Goal: Information Seeking & Learning: Learn about a topic

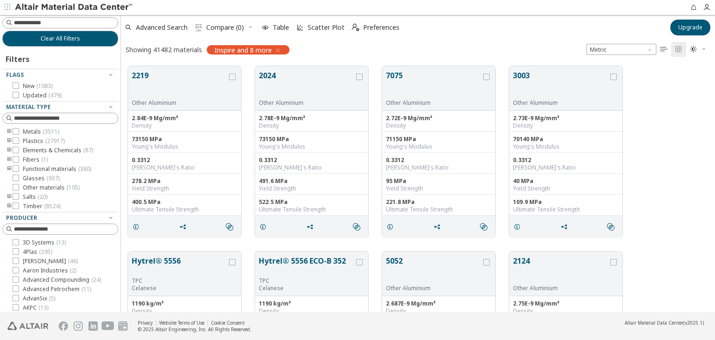
scroll to position [246, 586]
click at [609, 50] on span "Metric" at bounding box center [621, 49] width 70 height 11
click at [125, 27] on icon "button" at bounding box center [128, 27] width 7 height 7
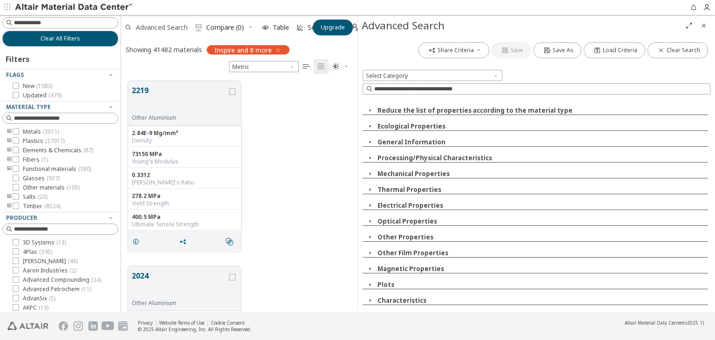
scroll to position [231, 229]
click at [398, 90] on input at bounding box center [541, 88] width 335 height 9
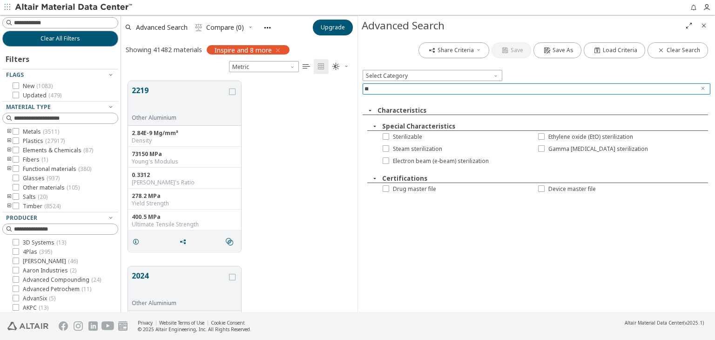
type input "*"
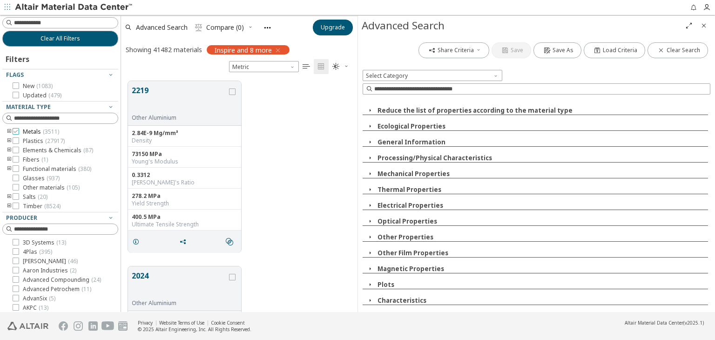
click at [18, 131] on icon at bounding box center [16, 131] width 7 height 7
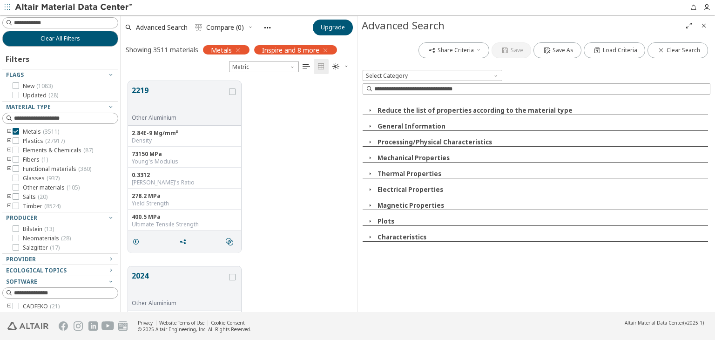
click at [702, 25] on icon "Close" at bounding box center [703, 25] width 7 height 7
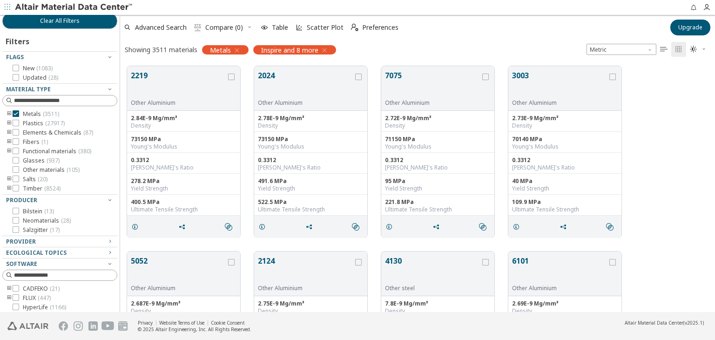
scroll to position [246, 589]
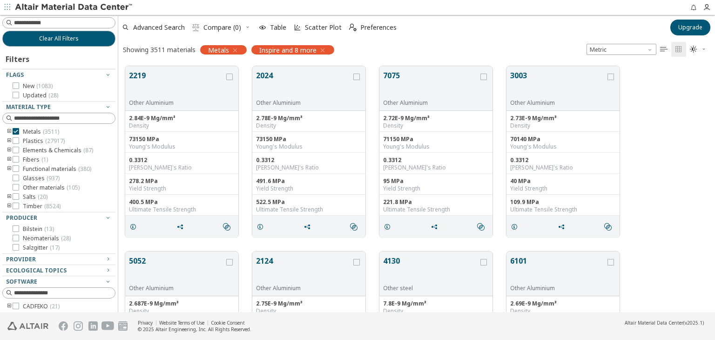
drag, startPoint x: 115, startPoint y: 193, endPoint x: 114, endPoint y: 168, distance: 25.2
click at [114, 173] on div at bounding box center [115, 163] width 5 height 297
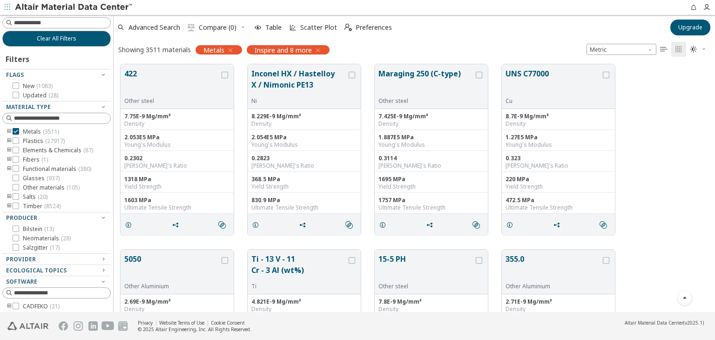
scroll to position [2050, 0]
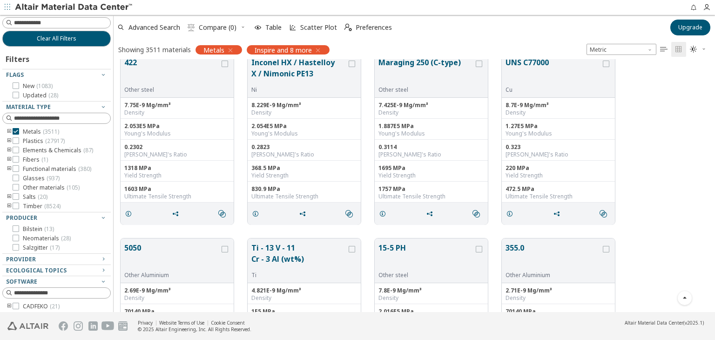
click at [10, 132] on icon "toogle group" at bounding box center [9, 131] width 7 height 7
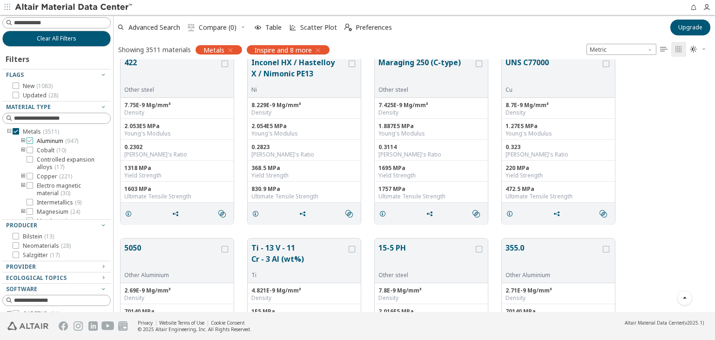
click at [30, 138] on icon at bounding box center [30, 140] width 7 height 7
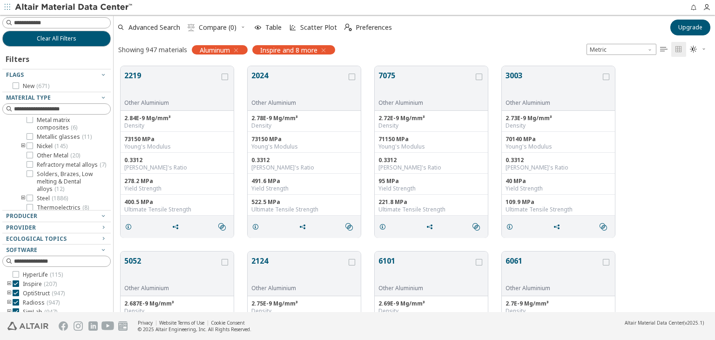
scroll to position [87, 0]
drag, startPoint x: 95, startPoint y: 159, endPoint x: 95, endPoint y: 168, distance: 9.8
click at [95, 168] on div "Aluminum ( 947 ) Cobalt ( 10 ) Controlled expansion alloys ( 17 ) Copper ( 221 …" at bounding box center [63, 151] width 94 height 220
click at [36, 165] on label "Steel ( 1886 )" at bounding box center [47, 161] width 41 height 7
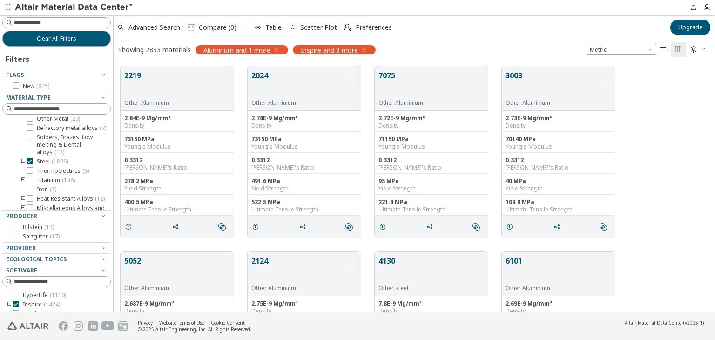
click at [643, 161] on div "2219 Other Aluminium 2.84E-9 Mg/mm³ Density 73150 MPa Young's Modulus 0.3312 Po…" at bounding box center [414, 151] width 601 height 185
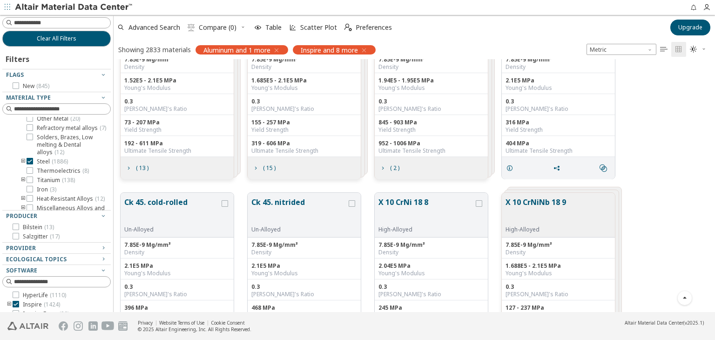
scroll to position [2559, 0]
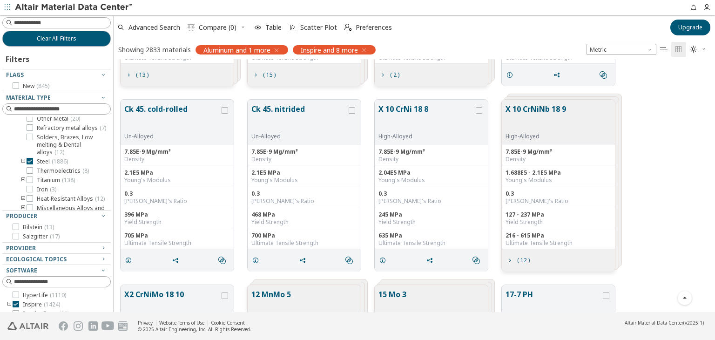
click at [639, 130] on div "Ck 45. cold-rolled Un-Alloyed 7.85E-9 Mg/mm³ Density 2.1E5 MPa Young's Modulus …" at bounding box center [414, 185] width 601 height 185
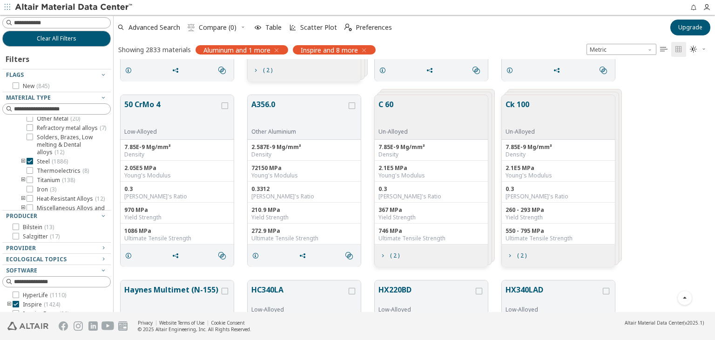
scroll to position [5164, 0]
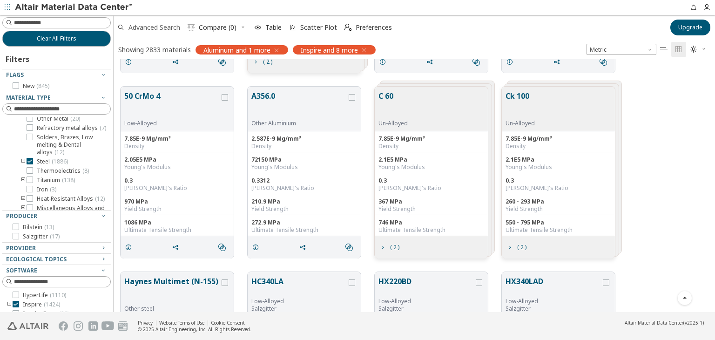
click at [151, 30] on span "Advanced Search" at bounding box center [154, 27] width 52 height 7
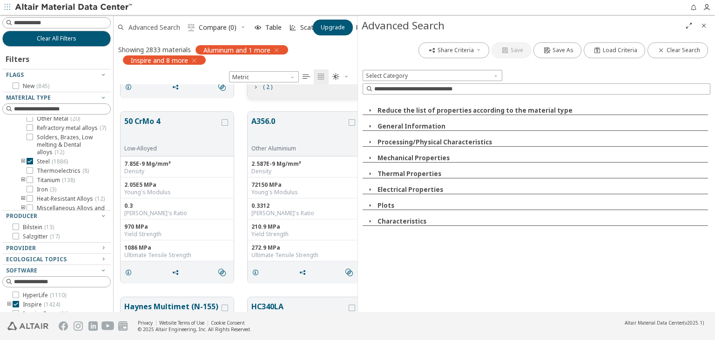
scroll to position [221, 236]
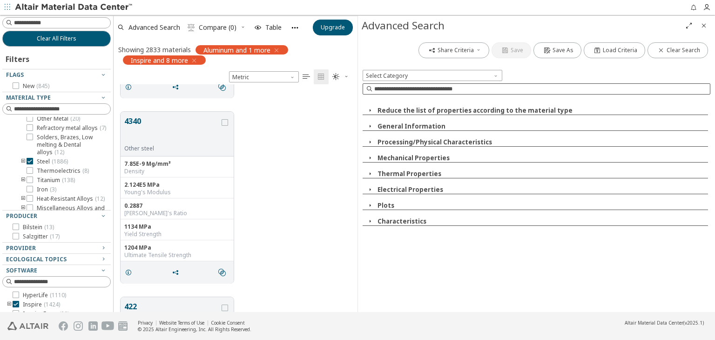
click at [418, 87] on input at bounding box center [541, 88] width 335 height 9
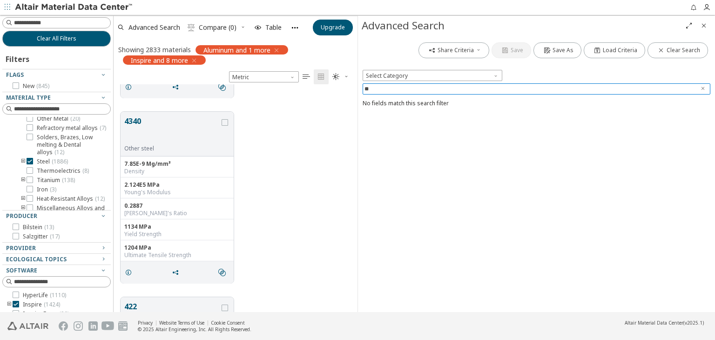
type input "*"
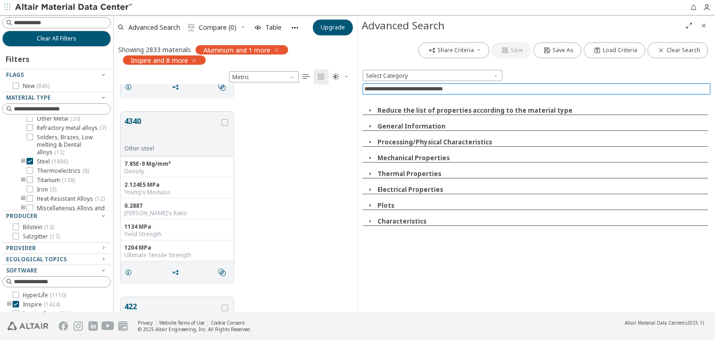
click at [699, 28] on span "Close" at bounding box center [703, 25] width 11 height 15
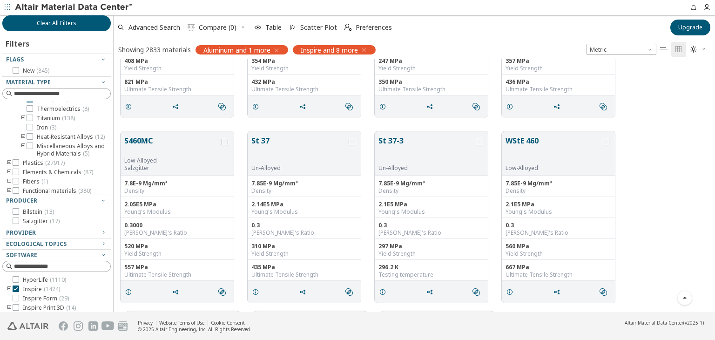
scroll to position [0, 0]
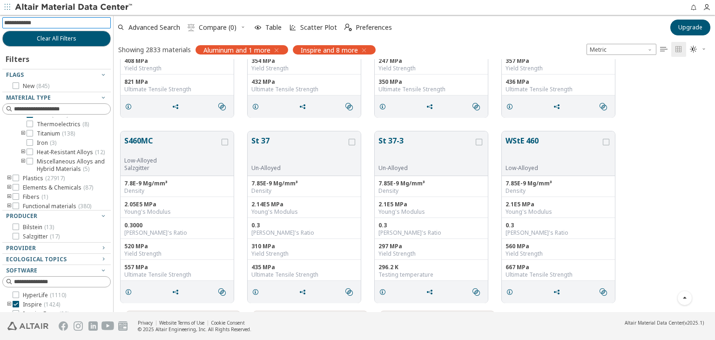
click at [48, 26] on input at bounding box center [57, 23] width 107 height 10
type input "****"
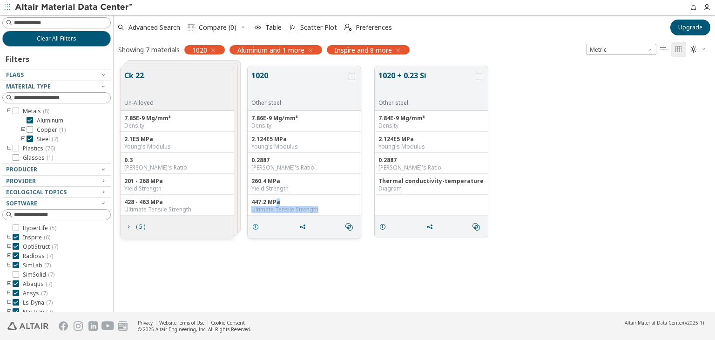
drag, startPoint x: 276, startPoint y: 203, endPoint x: 261, endPoint y: 220, distance: 22.4
click at [261, 220] on div "1020 Other steel 7.86E-9 Mg/mm³ Density 2.124E5 MPa Young's Modulus 0.2887 Pois…" at bounding box center [304, 152] width 114 height 172
drag, startPoint x: 298, startPoint y: 330, endPoint x: 297, endPoint y: 270, distance: 59.6
click at [296, 328] on footer "Privacy Website Terms of Use Cookie Consent © 2025 Altair Engineering, Inc. All…" at bounding box center [357, 326] width 715 height 28
click at [304, 287] on div "Ck 22 Un-Alloyed 7.85E-9 Mg/mm³ Density 2.1E5 MPa Young's Modulus 0.3 Poisson's…" at bounding box center [414, 185] width 601 height 253
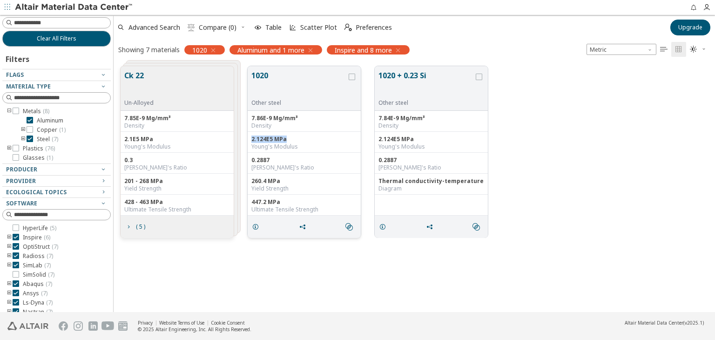
drag, startPoint x: 291, startPoint y: 134, endPoint x: 249, endPoint y: 139, distance: 42.5
click at [249, 139] on div "2.124E5 MPa Young's Modulus" at bounding box center [304, 142] width 113 height 21
click at [520, 142] on div "Ck 22 Un-Alloyed 7.85E-9 Mg/mm³ Density 2.1E5 MPa Young's Modulus 0.3 Poisson's…" at bounding box center [414, 151] width 601 height 185
click at [260, 78] on button "1020" at bounding box center [298, 84] width 95 height 29
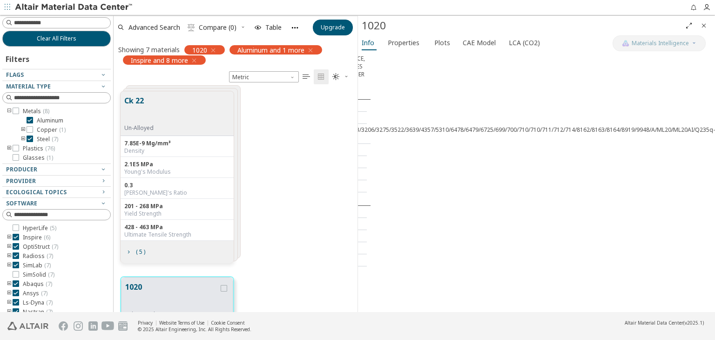
scroll to position [283, 333]
click at [398, 48] on span "Properties" at bounding box center [404, 42] width 32 height 15
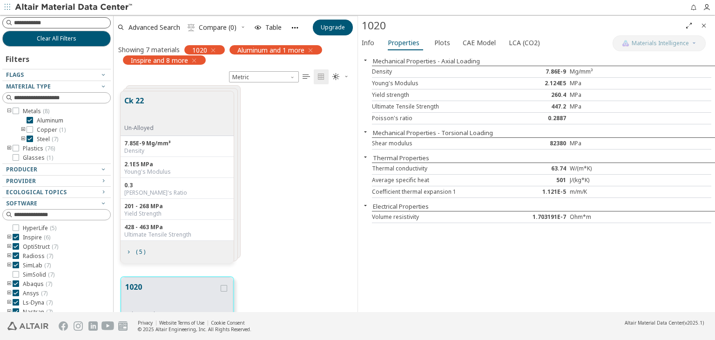
click at [39, 21] on input at bounding box center [62, 22] width 96 height 9
type input "***"
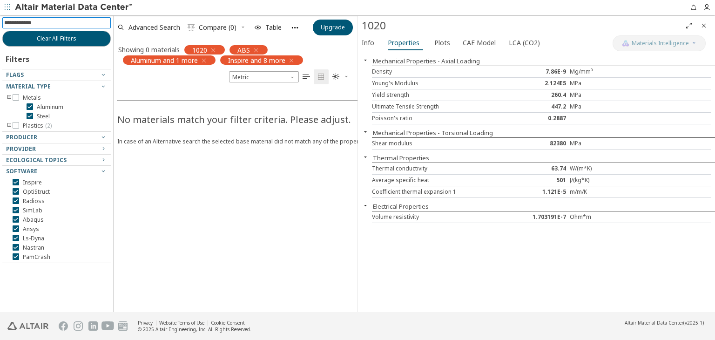
click at [211, 53] on icon "button" at bounding box center [212, 50] width 7 height 7
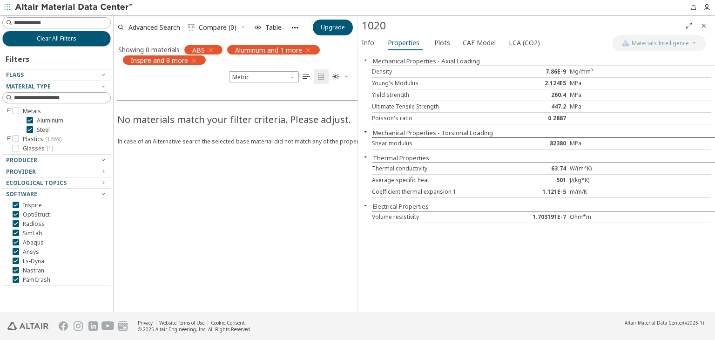
click at [309, 49] on icon "button" at bounding box center [307, 50] width 7 height 7
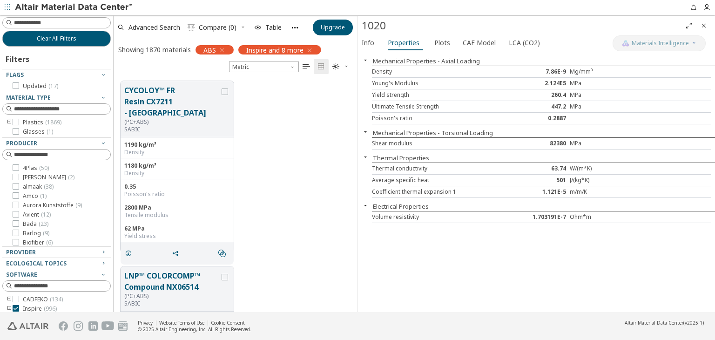
scroll to position [231, 236]
click at [312, 50] on icon "button" at bounding box center [309, 50] width 7 height 7
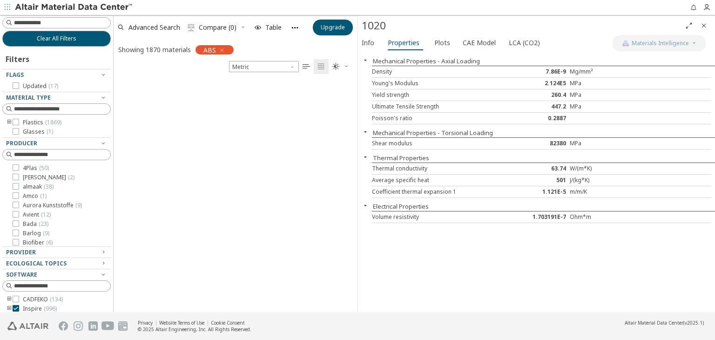
scroll to position [246, 236]
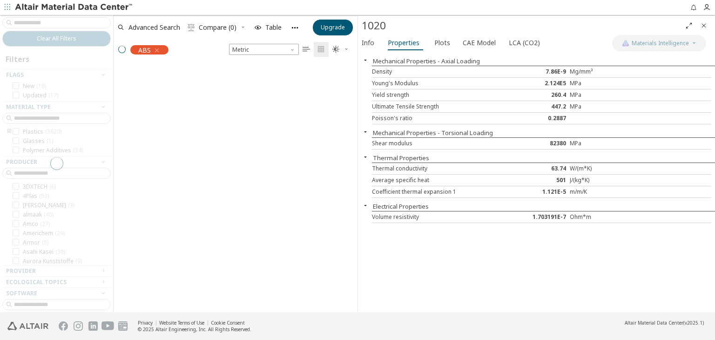
click at [703, 22] on icon "Close" at bounding box center [703, 25] width 7 height 7
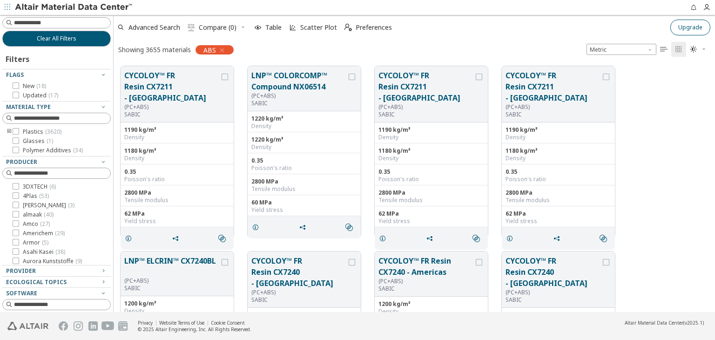
scroll to position [246, 594]
click at [617, 49] on span "Metric" at bounding box center [621, 49] width 70 height 11
